Goal: Information Seeking & Learning: Learn about a topic

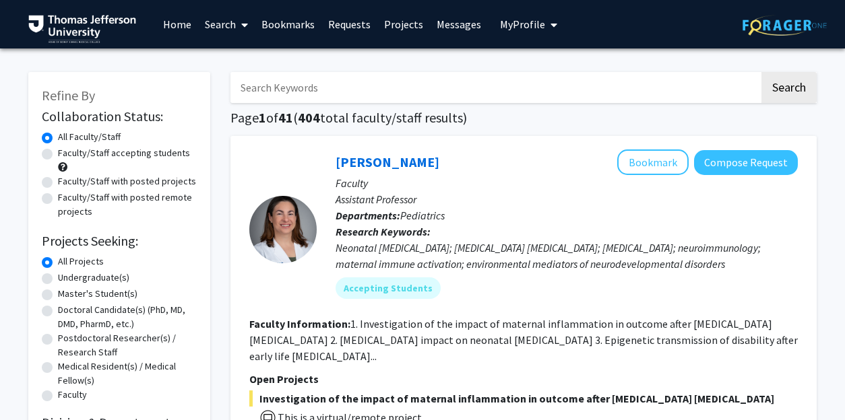
click at [297, 27] on link "Bookmarks" at bounding box center [288, 24] width 67 height 47
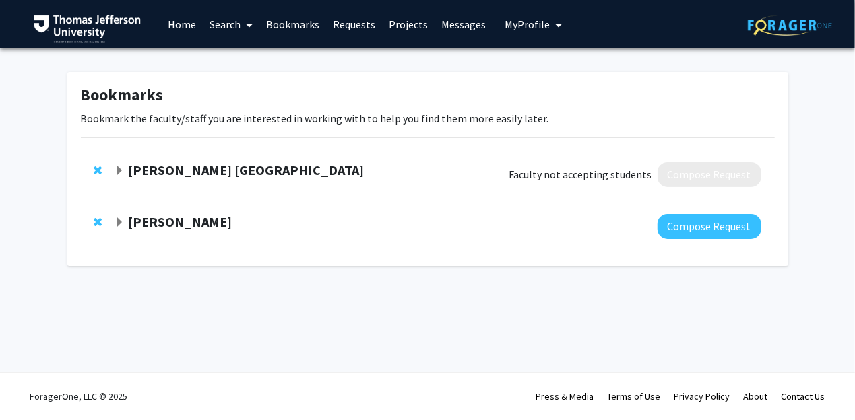
click at [102, 169] on div at bounding box center [100, 170] width 13 height 16
click at [96, 171] on span "Remove Kory London from bookmarks" at bounding box center [98, 170] width 8 height 11
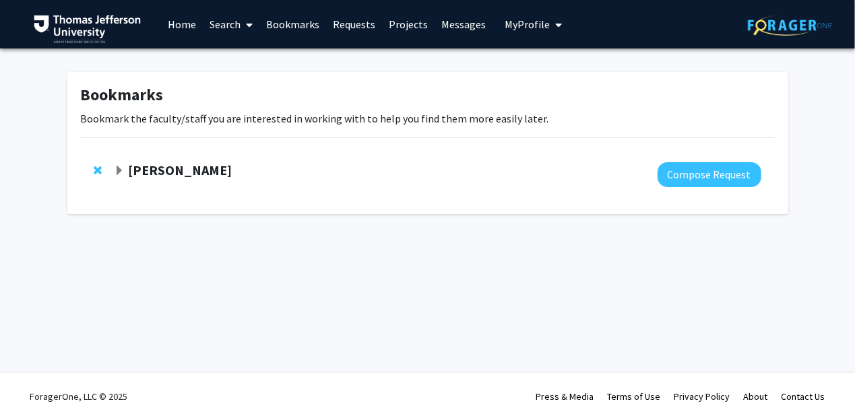
click at [119, 169] on span "Expand Katie Hunzinger Bookmark" at bounding box center [119, 171] width 11 height 11
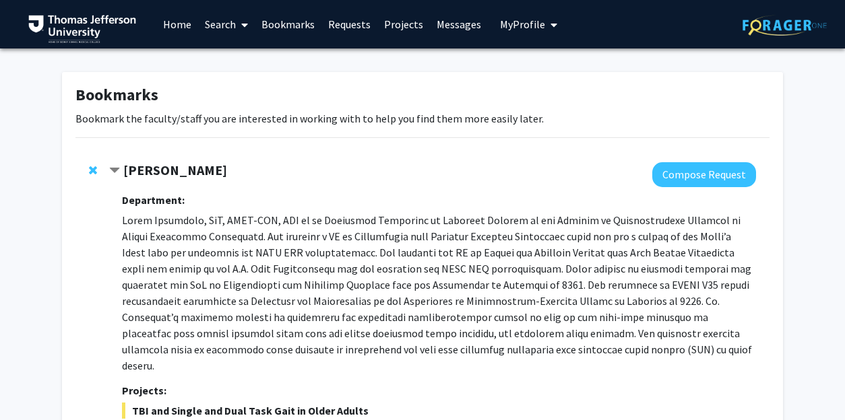
click at [96, 174] on span "Remove Katie Hunzinger from bookmarks" at bounding box center [93, 170] width 8 height 11
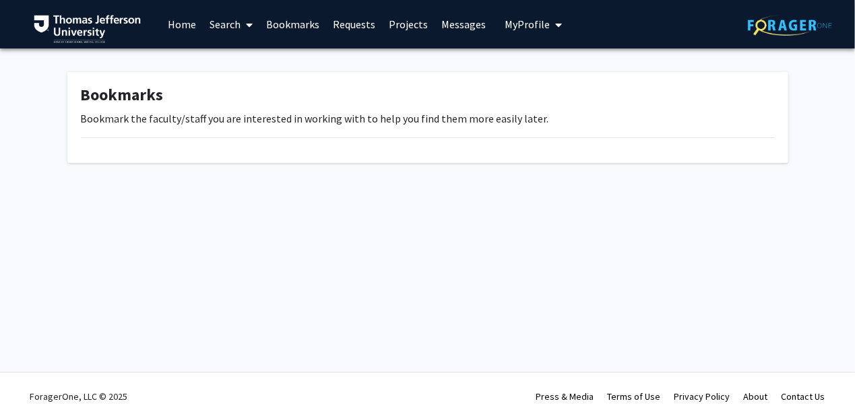
click at [242, 26] on span at bounding box center [247, 24] width 12 height 47
click at [241, 45] on link "Search" at bounding box center [231, 24] width 57 height 47
click at [232, 29] on link "Search" at bounding box center [231, 24] width 57 height 47
click at [232, 65] on span "Faculty/Staff" at bounding box center [252, 62] width 99 height 27
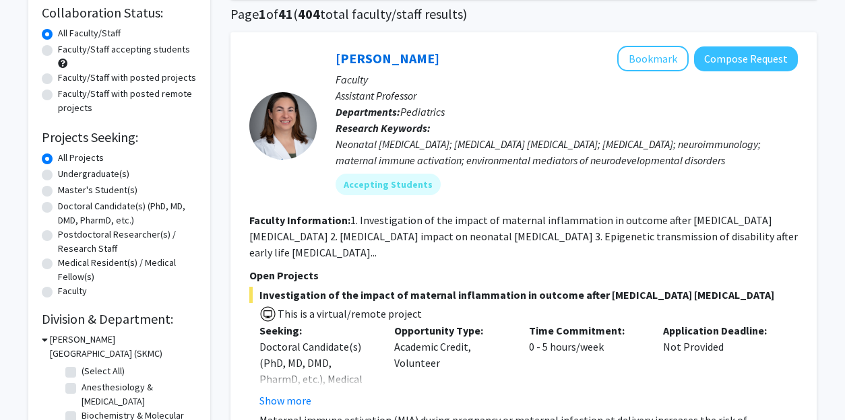
scroll to position [104, 0]
click at [117, 261] on label "Medical Resident(s) / Medical Fellow(s)" at bounding box center [127, 269] width 139 height 28
click at [67, 261] on input "Medical Resident(s) / Medical Fellow(s)" at bounding box center [62, 259] width 9 height 9
radio input "true"
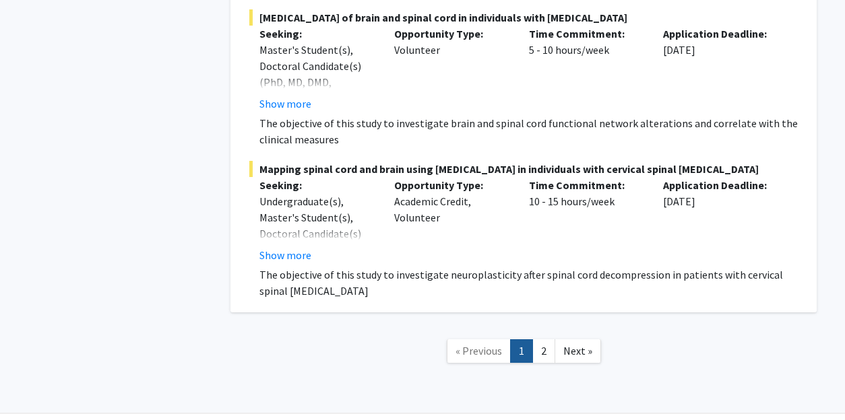
scroll to position [9787, 0]
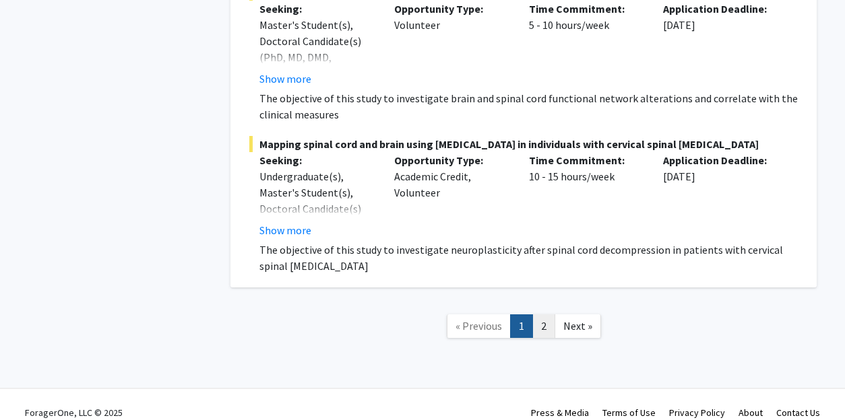
click at [547, 315] on link "2" at bounding box center [543, 327] width 23 height 24
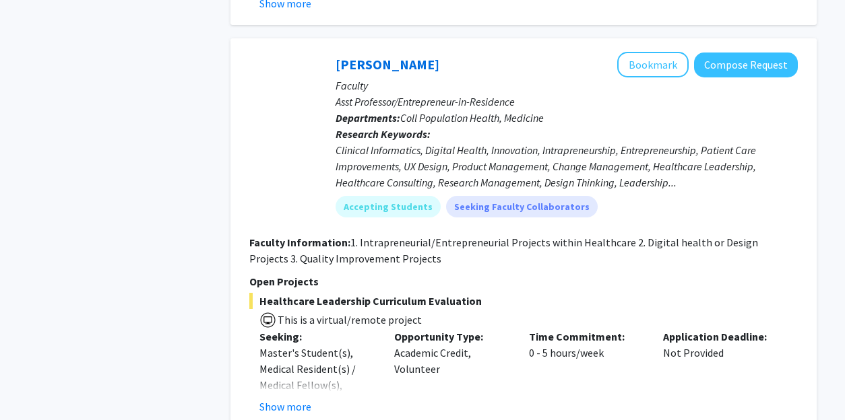
scroll to position [3117, 0]
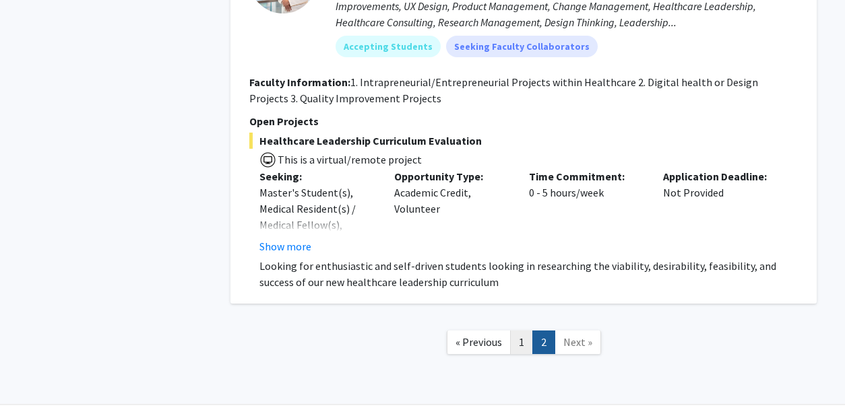
click at [523, 331] on link "1" at bounding box center [521, 343] width 23 height 24
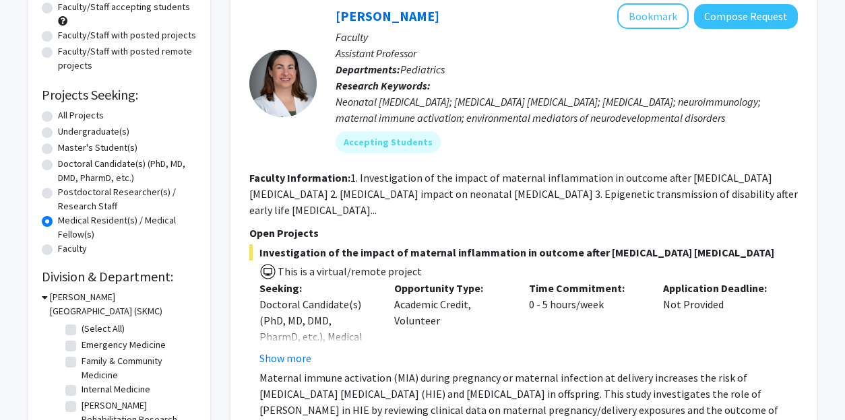
scroll to position [147, 0]
click at [58, 117] on label "All Projects" at bounding box center [81, 115] width 46 height 14
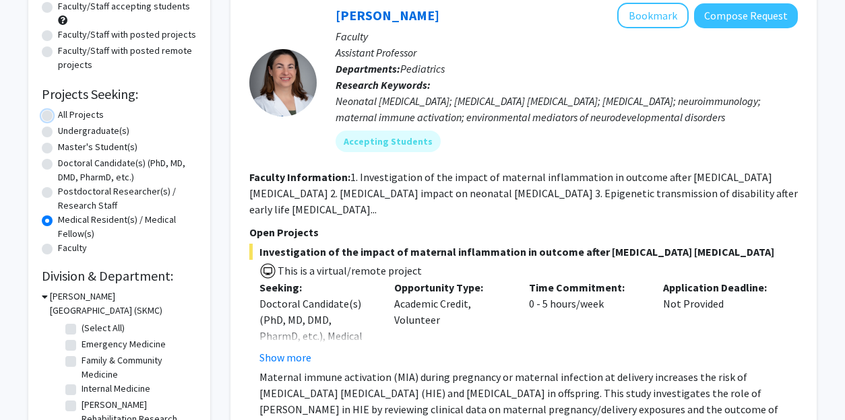
click at [58, 117] on input "All Projects" at bounding box center [62, 112] width 9 height 9
radio input "true"
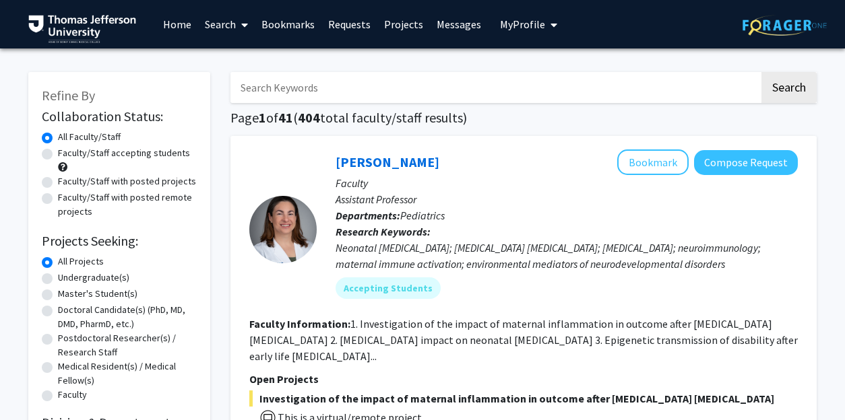
click at [58, 151] on label "Faculty/Staff accepting students" at bounding box center [124, 153] width 132 height 14
click at [58, 151] on input "Faculty/Staff accepting students" at bounding box center [62, 150] width 9 height 9
radio input "true"
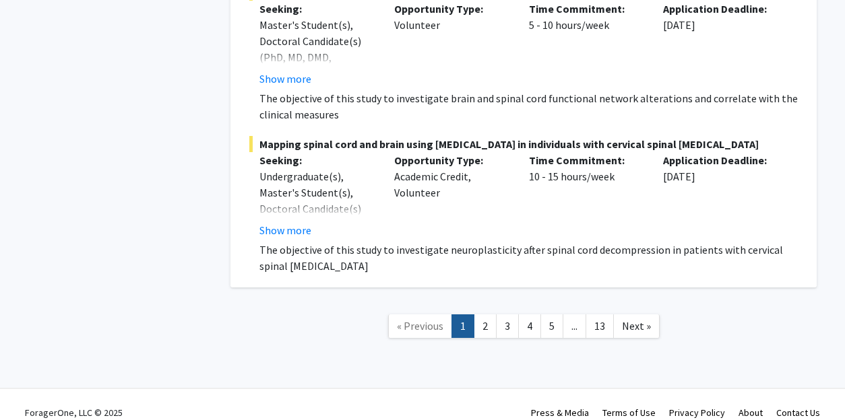
scroll to position [10037, 0]
click at [489, 315] on link "2" at bounding box center [485, 327] width 23 height 24
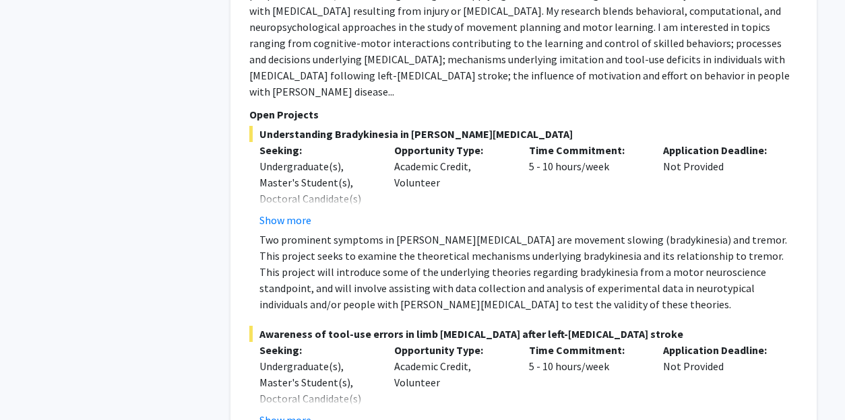
scroll to position [5260, 0]
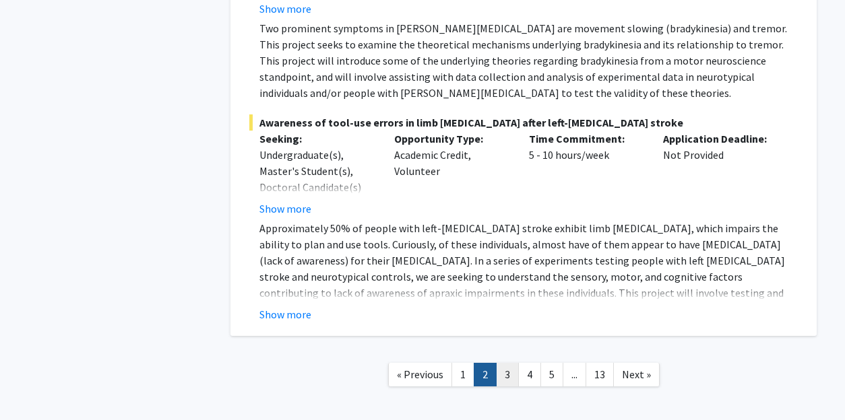
click at [511, 363] on link "3" at bounding box center [507, 375] width 23 height 24
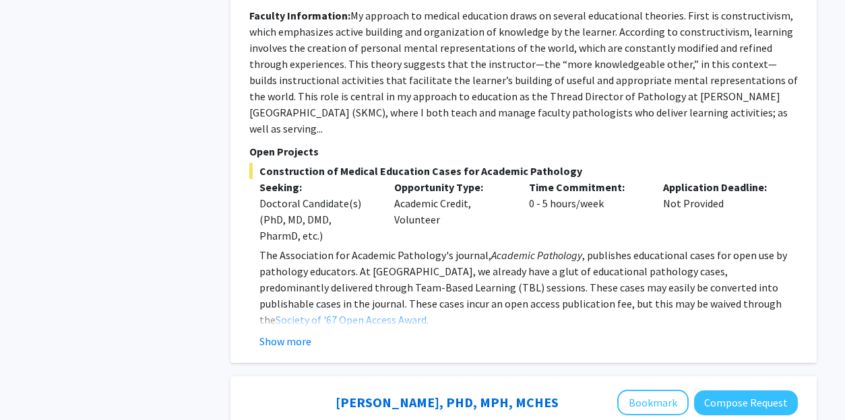
scroll to position [4124, 0]
click at [281, 334] on button "Show more" at bounding box center [285, 342] width 52 height 16
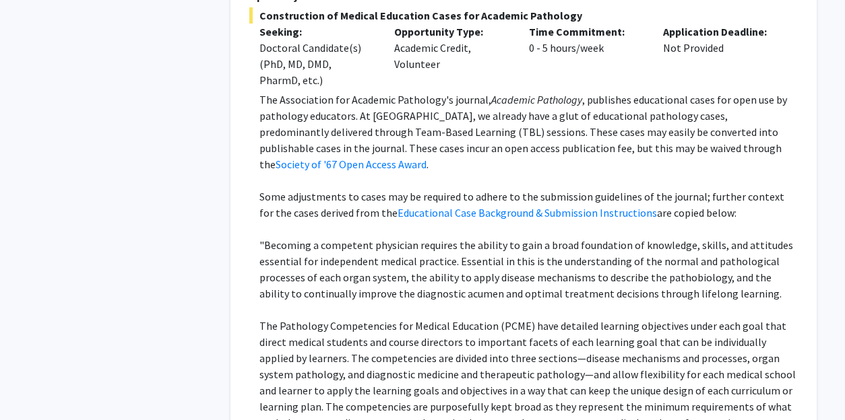
scroll to position [4280, 0]
click at [591, 238] on p ""Becoming a competent physician requires the ability to gain a broad foundation…" at bounding box center [528, 270] width 538 height 65
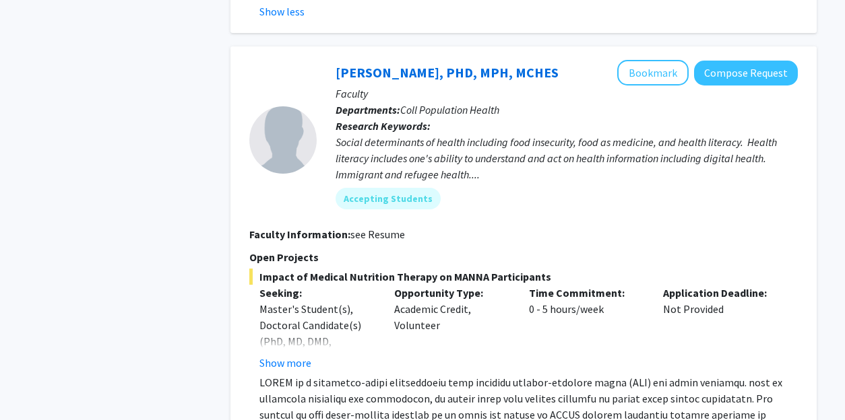
scroll to position [5004, 0]
